Goal: Information Seeking & Learning: Learn about a topic

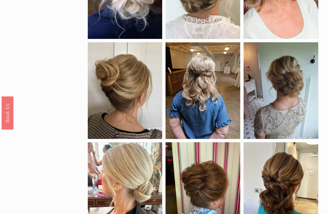
scroll to position [246, 0]
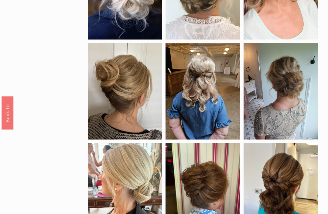
click at [140, 93] on div at bounding box center [125, 91] width 75 height 96
click at [134, 91] on div at bounding box center [125, 91] width 75 height 96
click at [105, 51] on link "Save" at bounding box center [101, 52] width 21 height 9
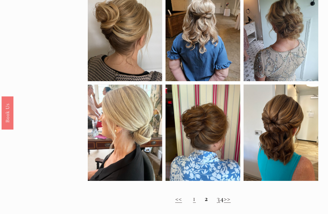
scroll to position [309, 0]
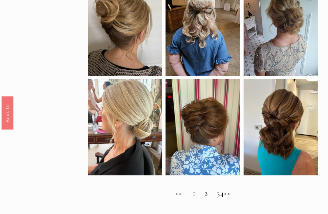
click at [205, 196] on strong "2" at bounding box center [206, 192] width 3 height 9
click at [193, 195] on link "1" at bounding box center [194, 192] width 3 height 9
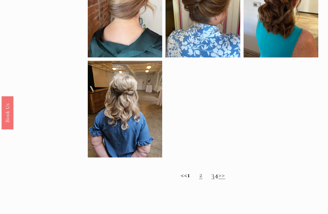
scroll to position [337, 0]
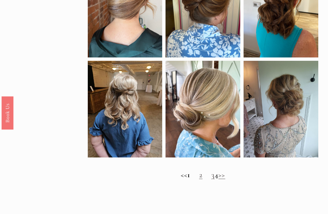
click at [211, 179] on link "3" at bounding box center [212, 174] width 3 height 9
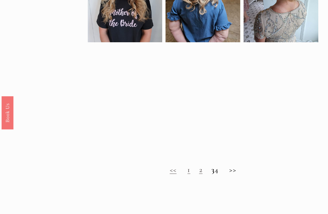
scroll to position [323, 0]
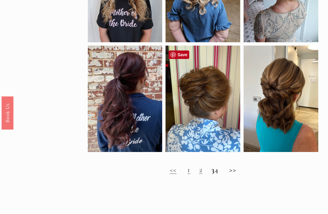
click at [211, 111] on div at bounding box center [203, 99] width 75 height 106
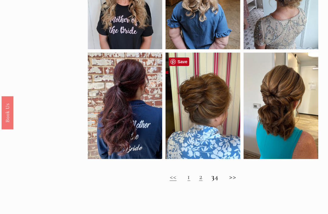
scroll to position [316, 0]
click at [180, 65] on link "Save" at bounding box center [179, 61] width 21 height 9
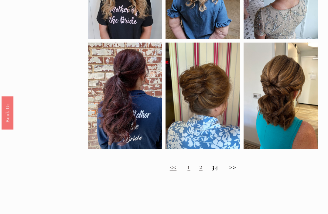
click at [219, 171] on h2 "<< 1 2 3 4 >>" at bounding box center [203, 166] width 231 height 9
click at [220, 171] on h2 "<< 1 2 3 4 >>" at bounding box center [203, 166] width 231 height 9
click at [239, 170] on h2 "<< 1 2 3 4 >>" at bounding box center [203, 166] width 231 height 9
